Goal: Check status: Check status

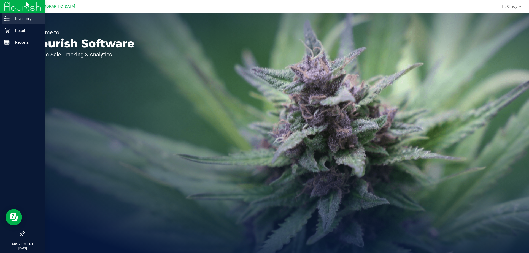
click at [1, 21] on link "Inventory" at bounding box center [22, 19] width 45 height 12
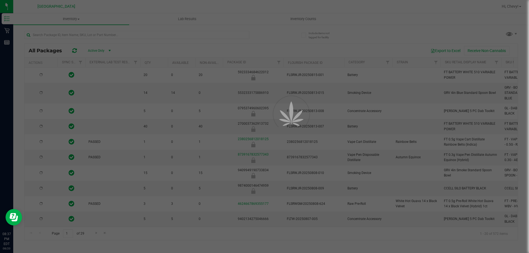
click at [315, 18] on div at bounding box center [264, 126] width 529 height 253
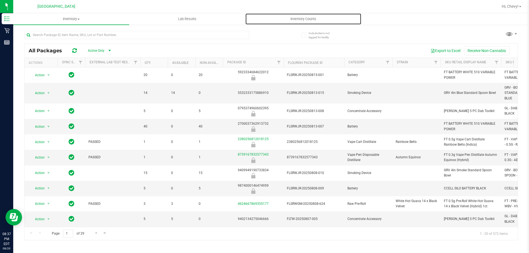
click at [315, 18] on span "Inventory Counts" at bounding box center [303, 19] width 41 height 5
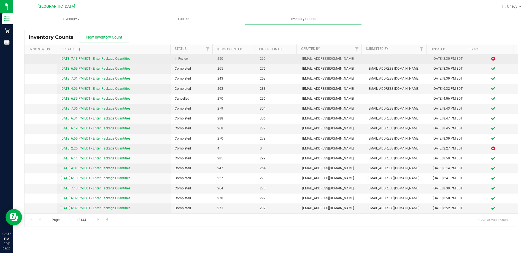
click at [334, 59] on span "[EMAIL_ADDRESS][DOMAIN_NAME]" at bounding box center [331, 58] width 59 height 5
click at [116, 59] on link "[DATE] 7:13 PM EDT - Enter Package Quantities" at bounding box center [96, 59] width 70 height 4
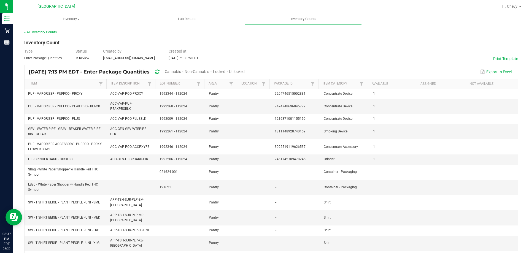
click at [181, 71] on span "Cannabis" at bounding box center [173, 71] width 16 height 4
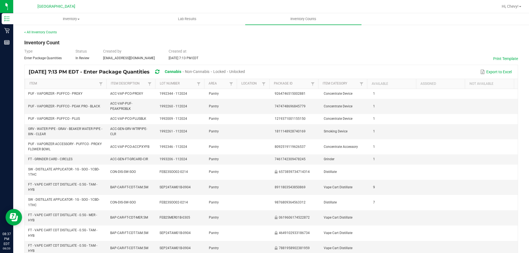
click at [245, 71] on span "Unlocked" at bounding box center [237, 71] width 16 height 4
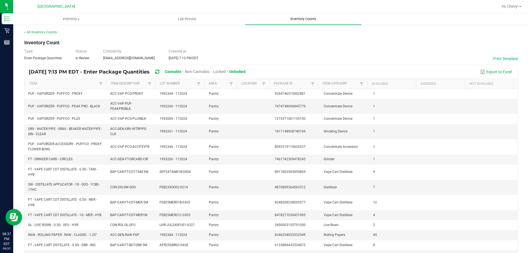
click at [309, 22] on uib-tab-heading "Inventory Counts" at bounding box center [303, 19] width 116 height 12
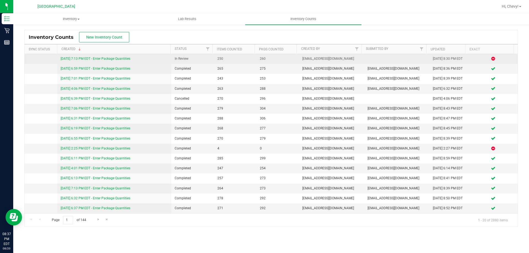
click at [492, 59] on icon at bounding box center [494, 58] width 4 height 3
click at [397, 58] on td at bounding box center [396, 59] width 65 height 10
click at [125, 59] on link "[DATE] 7:13 PM EDT - Enter Package Quantities" at bounding box center [96, 59] width 70 height 4
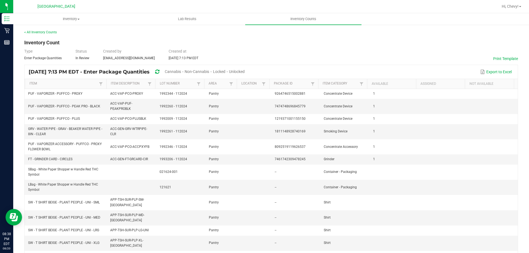
click at [181, 70] on span "Cannabis" at bounding box center [173, 71] width 16 height 4
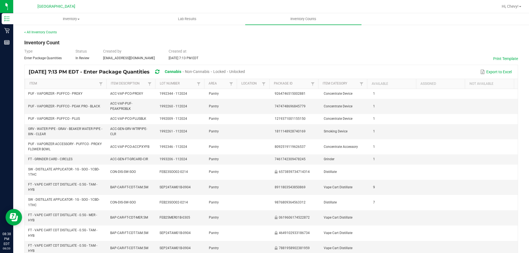
click at [245, 73] on span "Unlocked" at bounding box center [237, 71] width 16 height 4
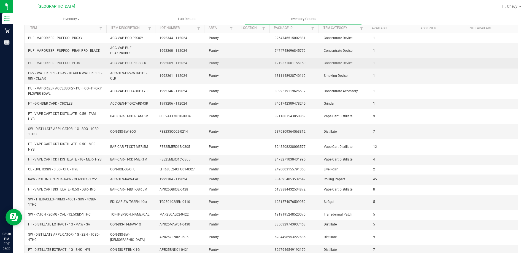
scroll to position [97, 0]
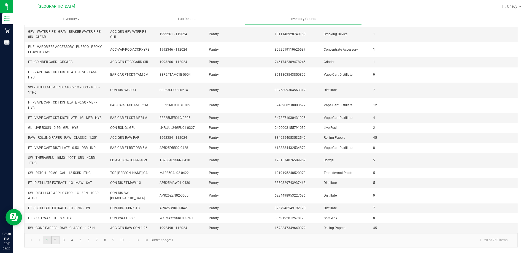
click at [54, 240] on link "2" at bounding box center [55, 240] width 8 height 8
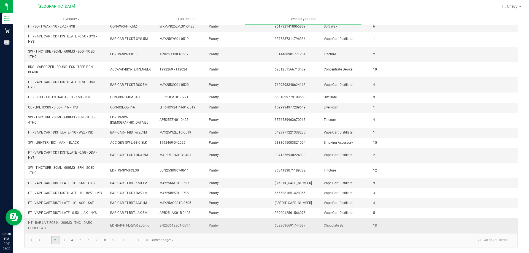
scroll to position [108, 0]
click at [62, 239] on link "3" at bounding box center [64, 240] width 8 height 8
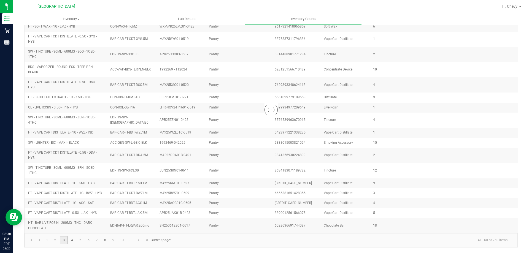
scroll to position [76, 0]
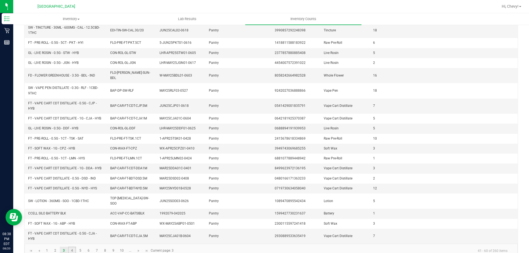
click at [71, 247] on link "4" at bounding box center [72, 251] width 8 height 8
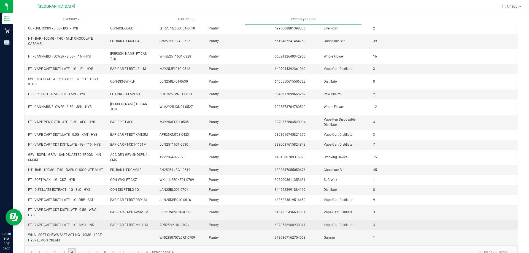
scroll to position [97, 0]
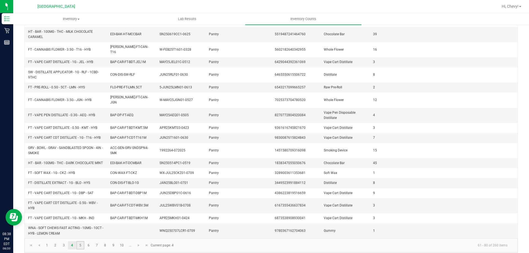
click at [80, 241] on link "5" at bounding box center [80, 245] width 8 height 8
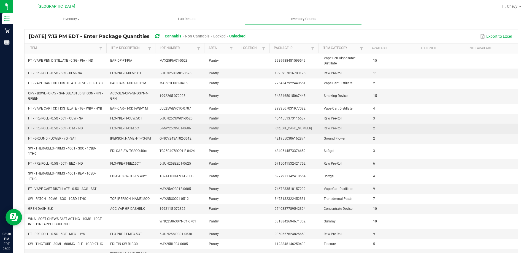
scroll to position [0, 0]
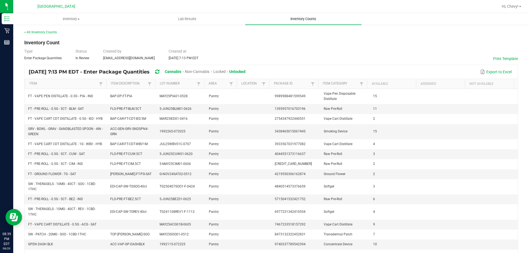
click at [294, 18] on span "Inventory Counts" at bounding box center [303, 19] width 41 height 5
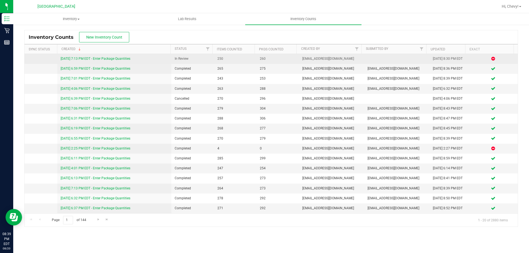
click at [125, 57] on link "[DATE] 7:13 PM EDT - Enter Package Quantities" at bounding box center [96, 59] width 70 height 4
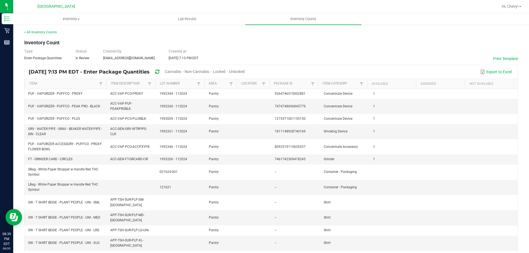
click at [181, 69] on span "Cannabis" at bounding box center [173, 71] width 16 height 4
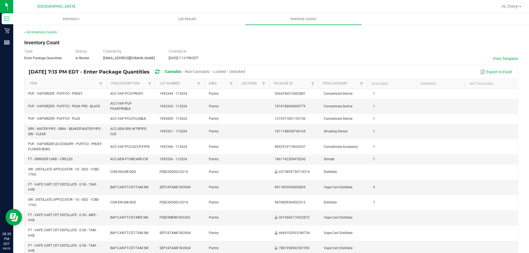
click at [245, 71] on span "Unlocked" at bounding box center [237, 71] width 16 height 4
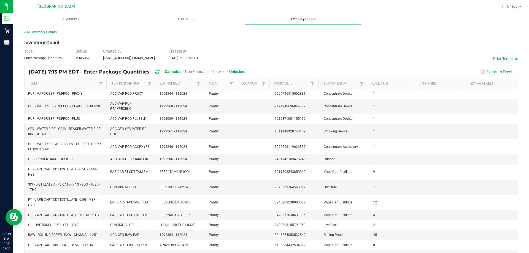
click at [293, 17] on span "Inventory Counts" at bounding box center [303, 19] width 41 height 5
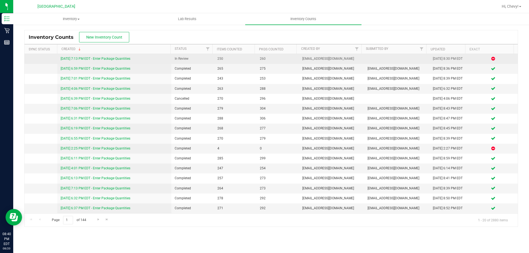
click at [109, 59] on link "[DATE] 7:13 PM EDT - Enter Package Quantities" at bounding box center [96, 59] width 70 height 4
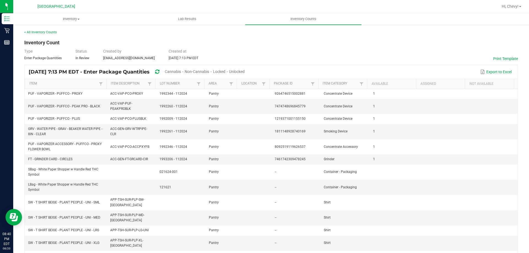
click at [181, 71] on span "Cannabis" at bounding box center [173, 71] width 16 height 4
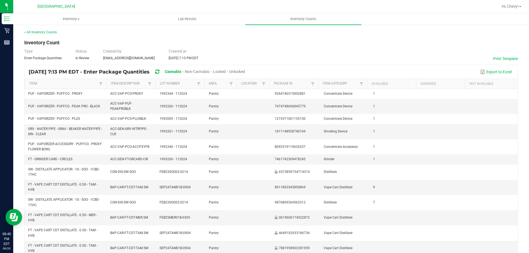
click at [245, 70] on span "Unlocked" at bounding box center [237, 71] width 16 height 4
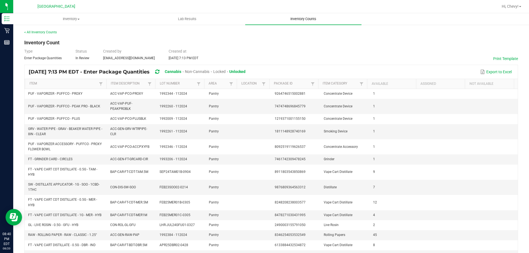
click at [308, 18] on span "Inventory Counts" at bounding box center [303, 19] width 41 height 5
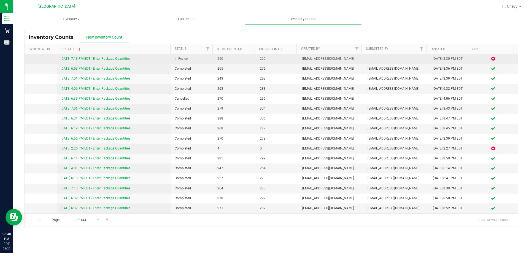
click at [118, 58] on link "[DATE] 7:13 PM EDT - Enter Package Quantities" at bounding box center [96, 59] width 70 height 4
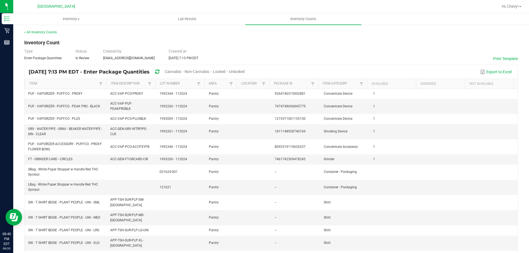
click at [181, 72] on span "Cannabis" at bounding box center [173, 71] width 16 height 4
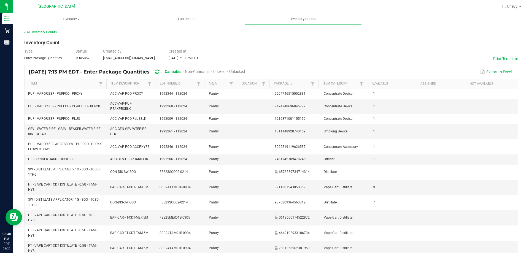
click at [245, 71] on span "Unlocked" at bounding box center [237, 71] width 16 height 4
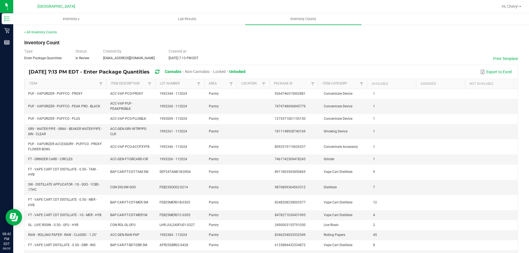
click at [159, 72] on icon at bounding box center [157, 71] width 4 height 5
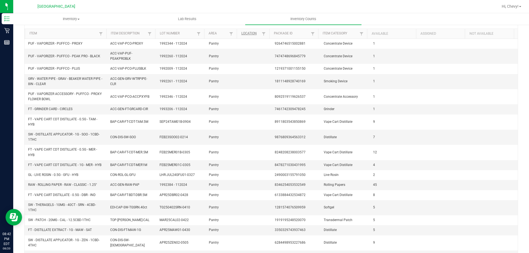
scroll to position [97, 0]
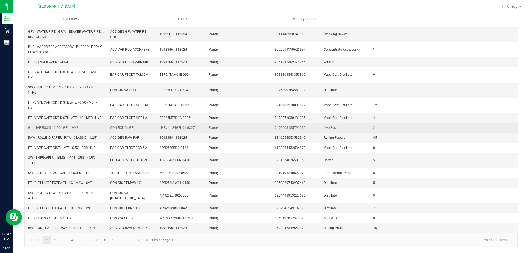
click at [469, 128] on td at bounding box center [493, 128] width 49 height 10
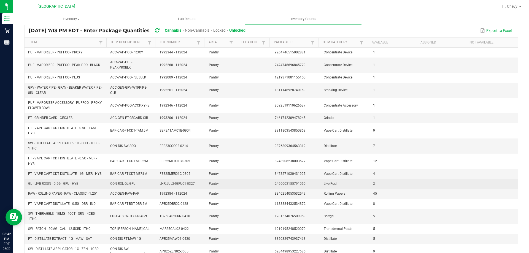
scroll to position [0, 0]
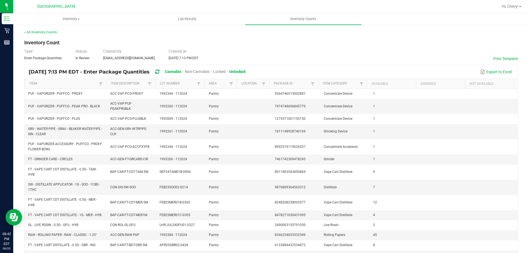
click at [423, 39] on div "< All Inventory Counts Inventory Count Type Enter Package Quantities Status In …" at bounding box center [271, 187] width 494 height 315
